Goal: Find specific page/section: Find specific page/section

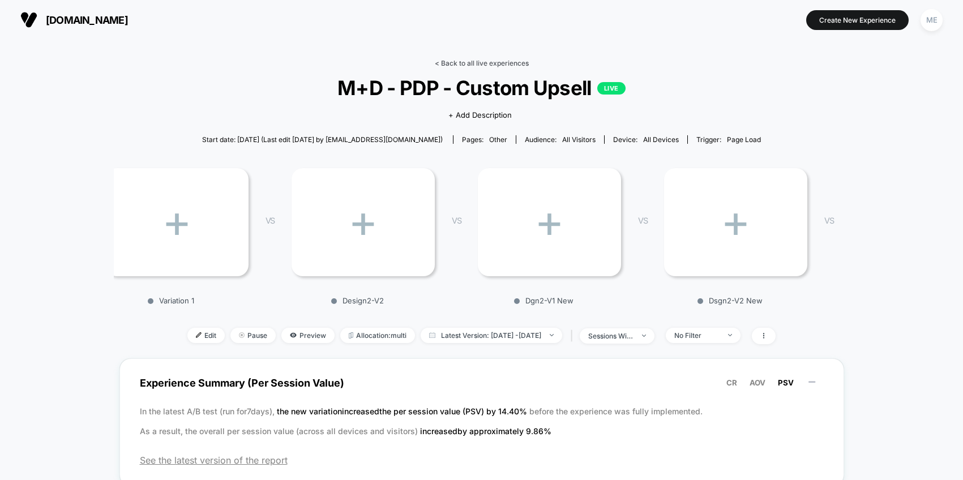
click at [456, 65] on link "< Back to all live experiences" at bounding box center [482, 63] width 94 height 8
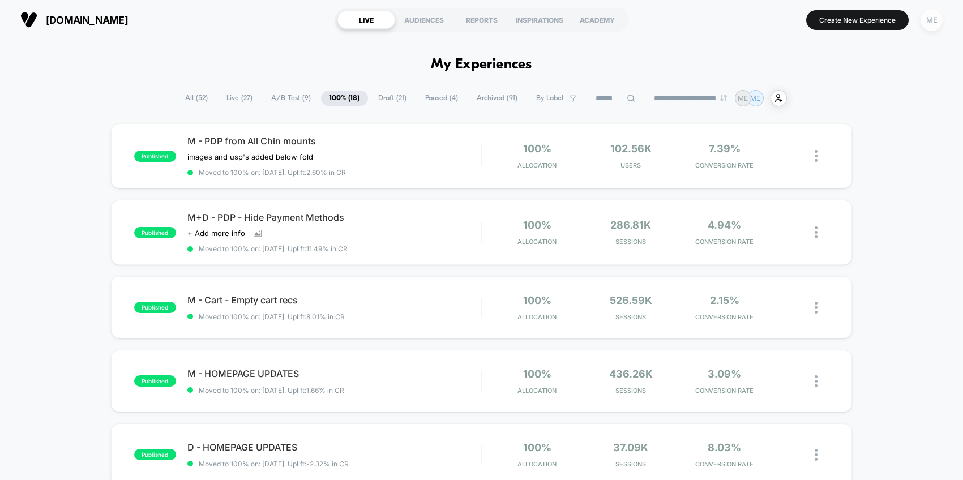
click at [930, 22] on div "ME" at bounding box center [932, 20] width 22 height 22
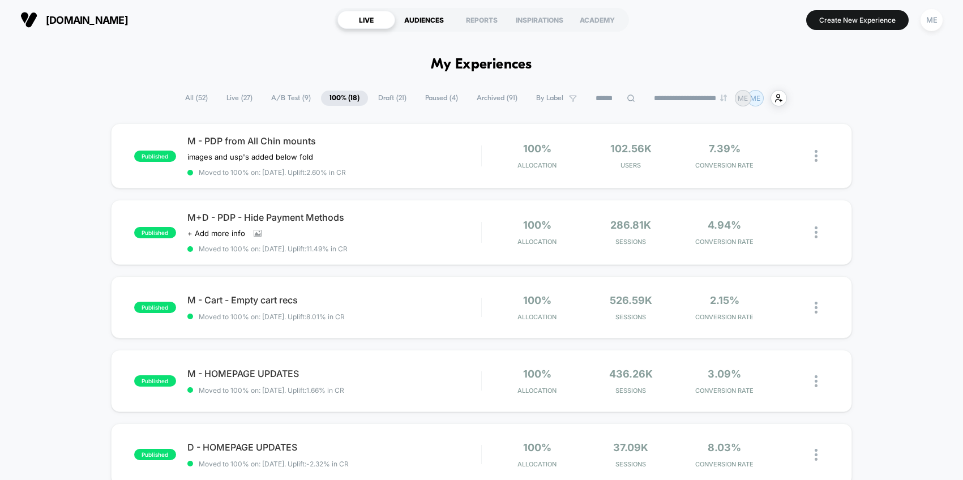
click at [424, 21] on div "AUDIENCES" at bounding box center [424, 20] width 58 height 18
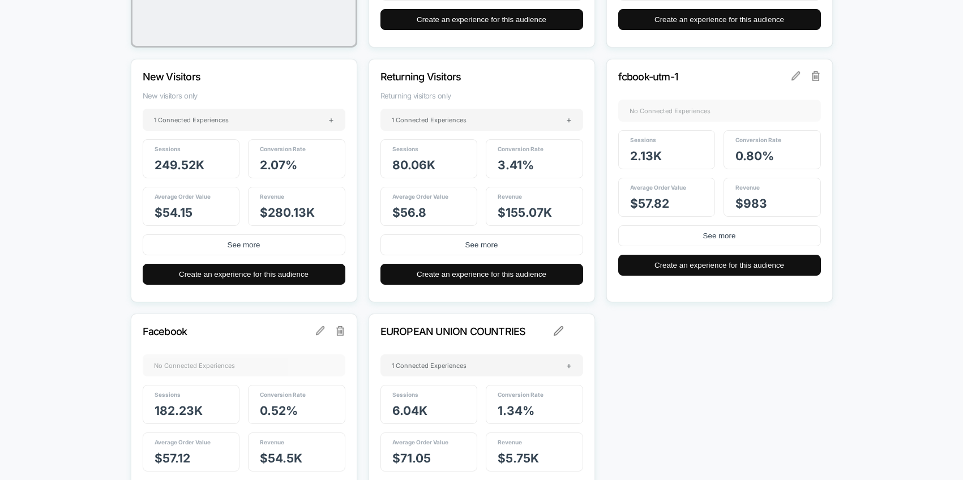
scroll to position [418, 0]
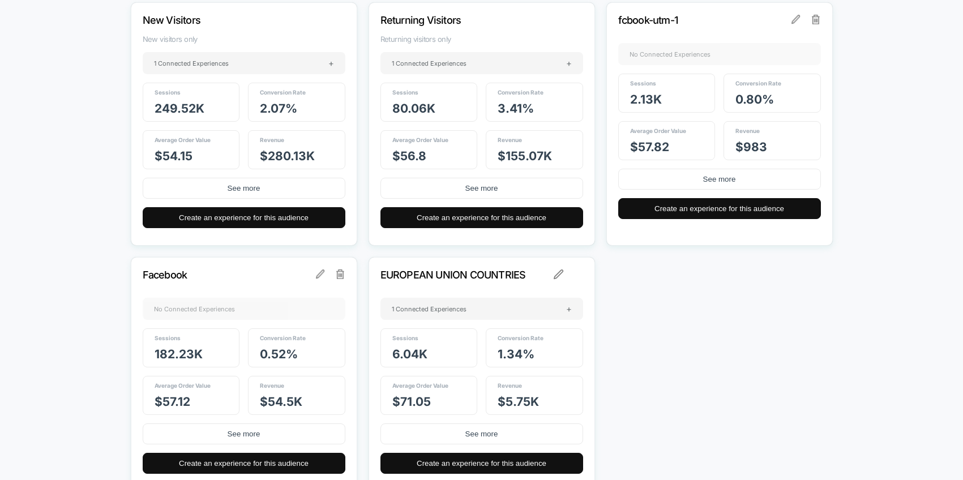
click at [455, 275] on p "EUROPEAN UNION COUNTRIES" at bounding box center [466, 275] width 172 height 12
copy p "EUROPEAN UNION COUNTRIES"
